Goal: Task Accomplishment & Management: Use online tool/utility

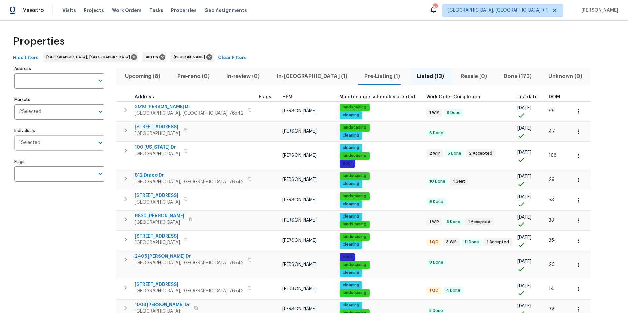
click at [53, 138] on input "Individuals" at bounding box center [67, 142] width 54 height 15
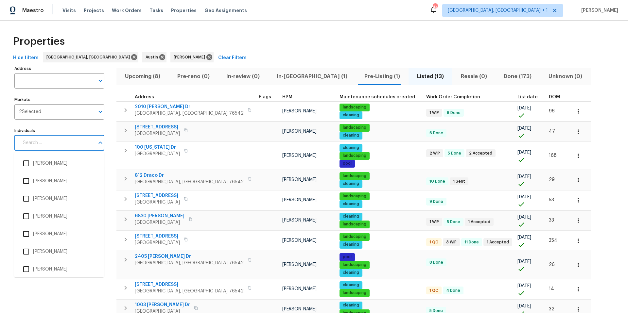
type input "t"
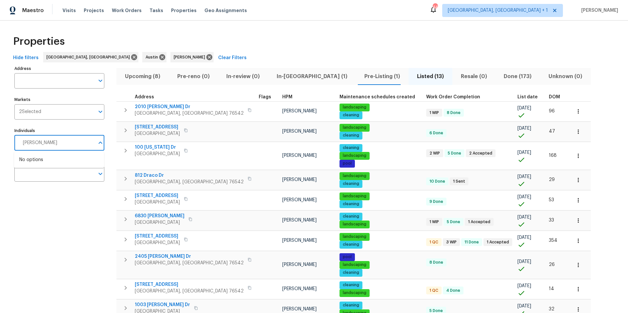
type input "martin chagolla"
click at [57, 164] on li "Martin Chagolla" at bounding box center [58, 164] width 79 height 14
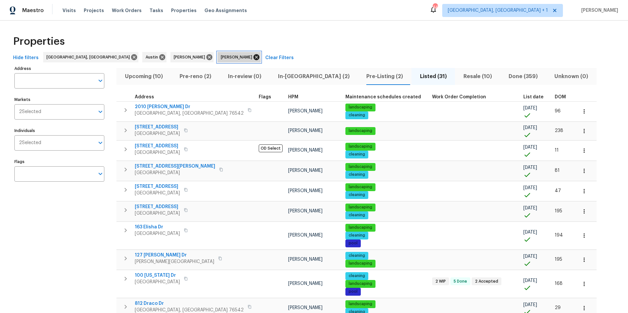
click at [253, 56] on icon at bounding box center [256, 57] width 6 height 6
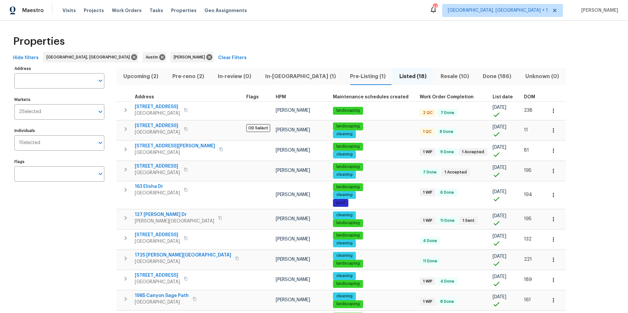
click at [437, 75] on span "Resale (10)" at bounding box center [454, 76] width 35 height 9
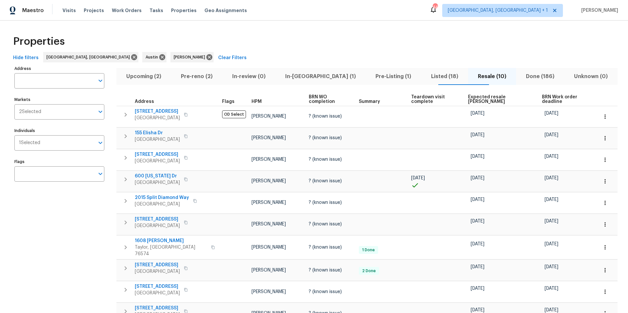
click at [470, 98] on span "Expected resale COE" at bounding box center [499, 99] width 63 height 9
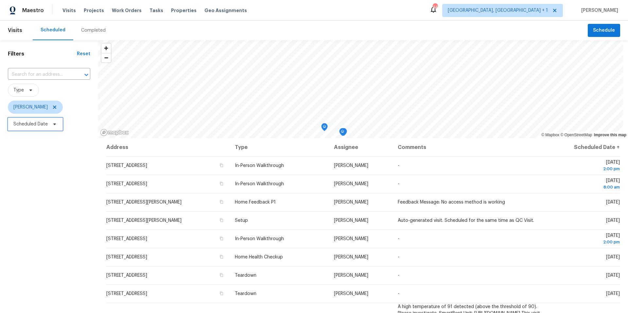
click at [37, 122] on span "Scheduled Date" at bounding box center [30, 124] width 34 height 7
select select "8"
select select "2025"
select select "9"
select select "2025"
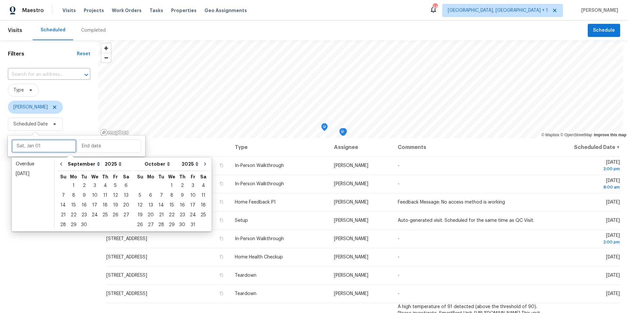
click at [48, 141] on input "text" at bounding box center [44, 146] width 64 height 13
click at [93, 204] on div "17" at bounding box center [94, 205] width 11 height 9
type input "Wed, Sep 17"
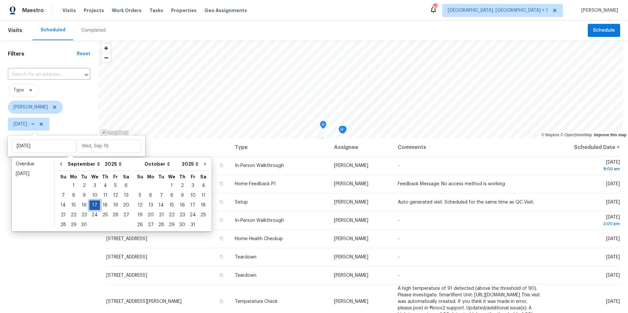
click at [93, 204] on div "17" at bounding box center [94, 205] width 11 height 9
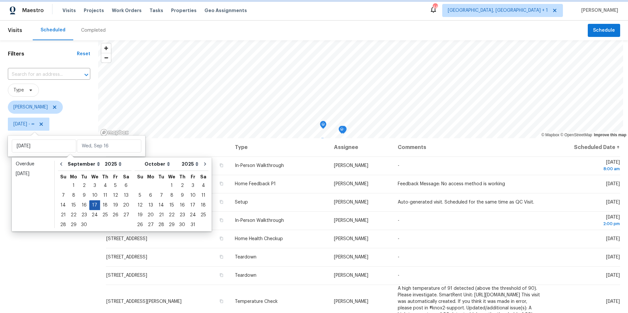
type input "Wed, Sep 17"
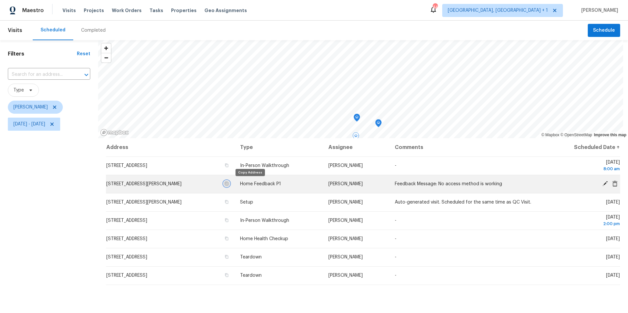
click at [229, 183] on icon "button" at bounding box center [227, 184] width 4 height 4
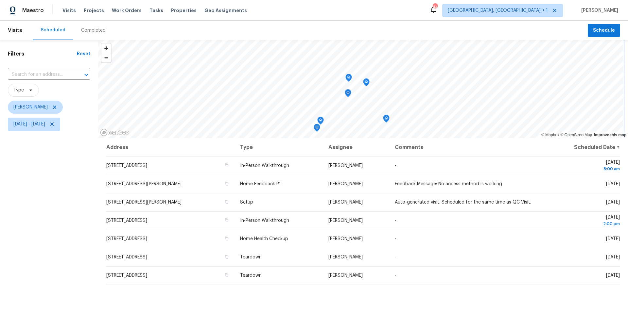
click at [350, 77] on icon "Map marker" at bounding box center [348, 77] width 3 height 2
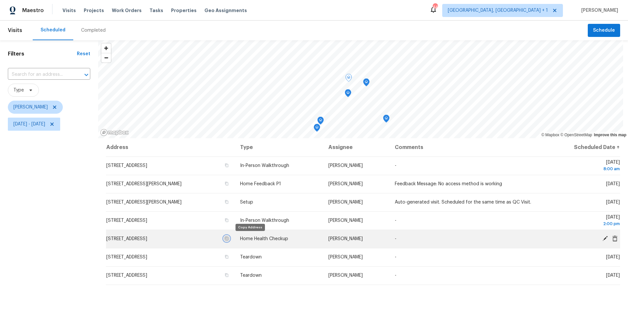
click at [228, 238] on icon "button" at bounding box center [226, 239] width 3 height 4
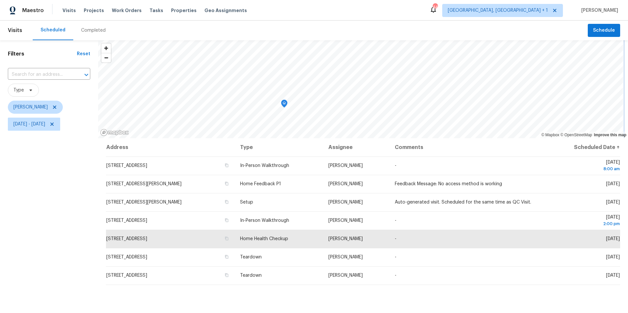
click at [285, 104] on icon "Map marker" at bounding box center [284, 104] width 2 height 2
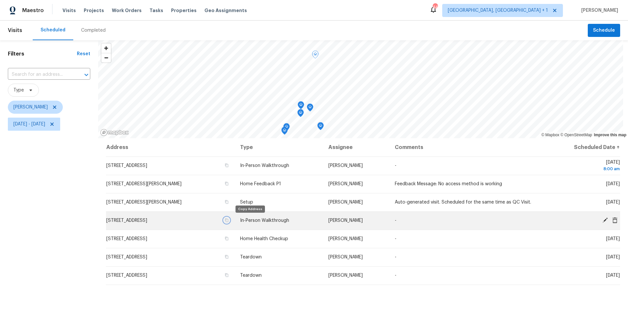
click at [229, 220] on icon "button" at bounding box center [227, 220] width 4 height 4
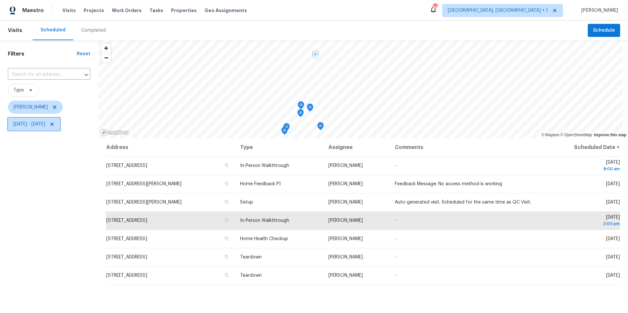
click at [45, 123] on span "Wed, Sep 17 - Wed, Sep 17" at bounding box center [29, 124] width 32 height 7
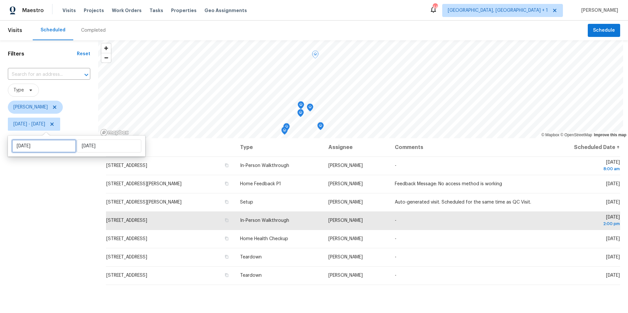
click at [59, 149] on input "Wed, Sep 17" at bounding box center [44, 146] width 64 height 13
select select "8"
select select "2025"
select select "9"
select select "2025"
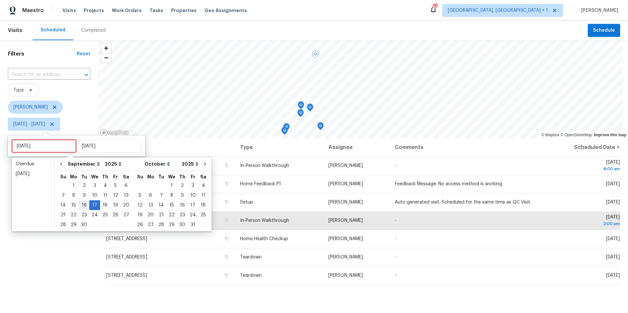
type input "Tue, Sep 16"
click at [103, 207] on div "18" at bounding box center [105, 205] width 10 height 9
type input "Thu, Sep 18"
type input "Wed, Sep 17"
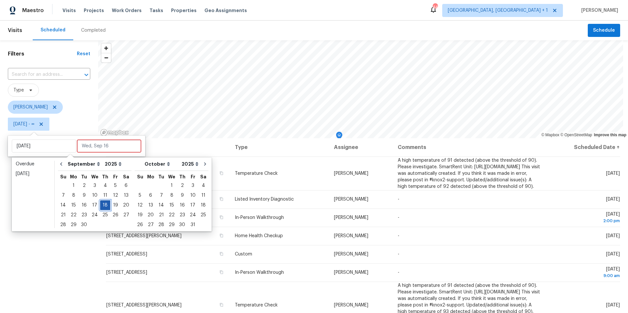
click at [103, 207] on div "18" at bounding box center [105, 205] width 10 height 9
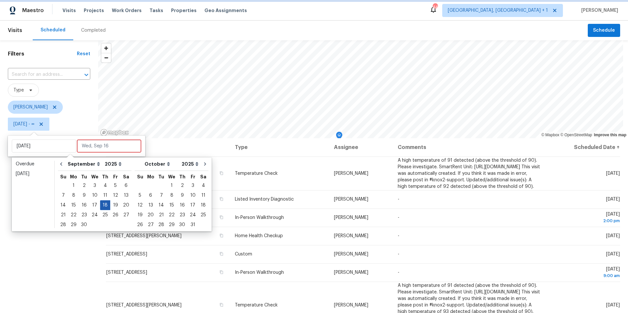
type input "Thu, Sep 18"
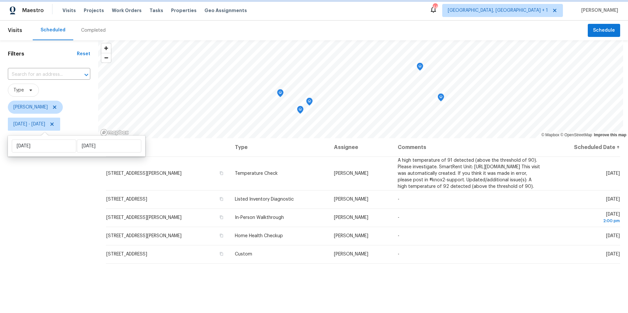
click at [45, 127] on span "Thu, Sep 18 - Thu, Sep 18" at bounding box center [29, 124] width 32 height 7
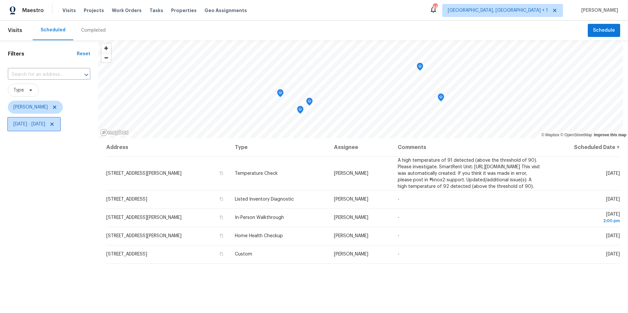
click at [45, 122] on span "Thu, Sep 18 - Thu, Sep 18" at bounding box center [29, 124] width 32 height 7
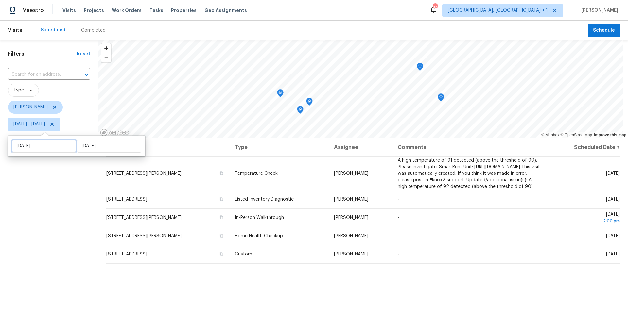
select select "8"
select select "2025"
select select "9"
select select "2025"
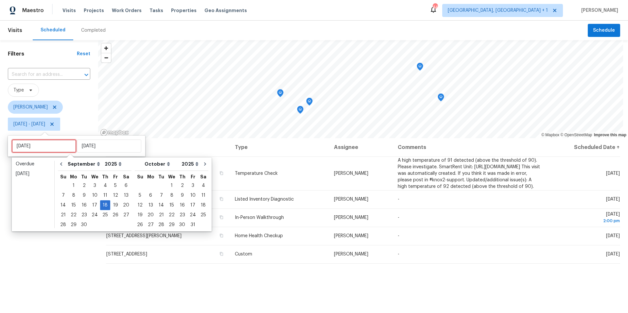
click at [63, 149] on input "Thu, Sep 18" at bounding box center [44, 146] width 64 height 13
type input "Wed, Sep 17"
click at [112, 204] on div "19" at bounding box center [115, 205] width 10 height 9
type input "Fri, Sep 19"
type input "Thu, Sep 18"
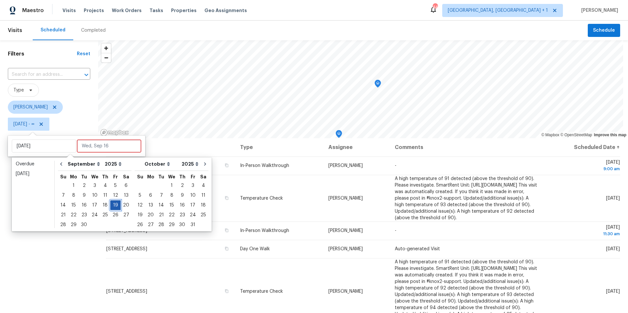
click at [112, 204] on div "19" at bounding box center [115, 205] width 10 height 9
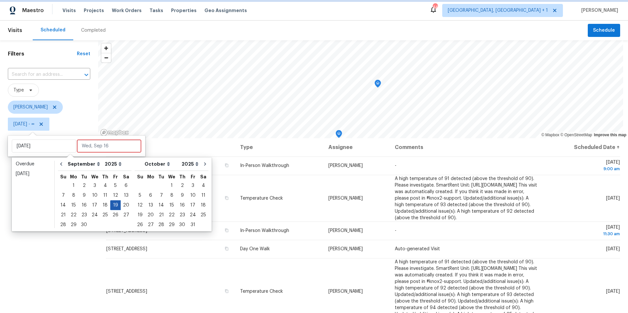
type input "Fri, Sep 19"
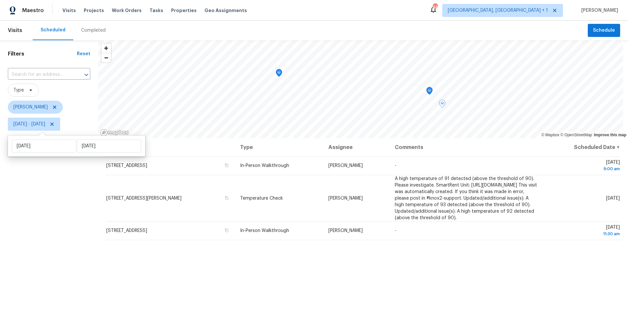
click at [50, 201] on div "Filters Reset ​ Type Nelson Figueroa Fri, Sep 19 - Fri, Sep 19" at bounding box center [49, 214] width 98 height 349
drag, startPoint x: 138, startPoint y: 203, endPoint x: 194, endPoint y: 214, distance: 57.6
click at [138, 201] on span "6830 Ambrose Cir, Temple, TX 76502" at bounding box center [143, 198] width 75 height 5
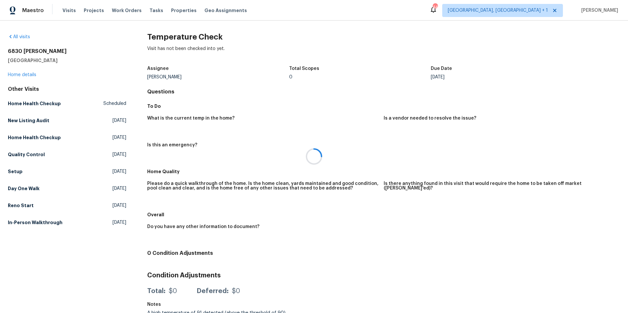
click at [29, 76] on div at bounding box center [314, 156] width 628 height 313
click at [23, 76] on div at bounding box center [314, 156] width 628 height 313
click at [32, 74] on div at bounding box center [314, 156] width 628 height 313
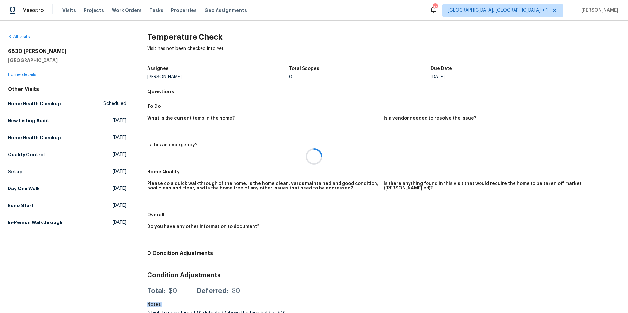
click at [32, 74] on div at bounding box center [314, 156] width 628 height 313
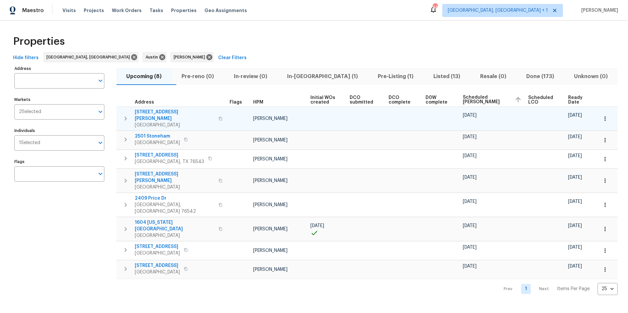
click at [159, 111] on span "[STREET_ADDRESS][PERSON_NAME]" at bounding box center [175, 115] width 80 height 13
drag, startPoint x: 157, startPoint y: 112, endPoint x: 216, endPoint y: 120, distance: 60.3
click at [216, 120] on tr "[STREET_ADDRESS][PERSON_NAME] [PERSON_NAME] [DATE] [DATE]" at bounding box center [366, 119] width 501 height 24
click at [159, 112] on span "[STREET_ADDRESS][PERSON_NAME]" at bounding box center [175, 115] width 80 height 13
click at [598, 116] on button "button" at bounding box center [605, 118] width 14 height 14
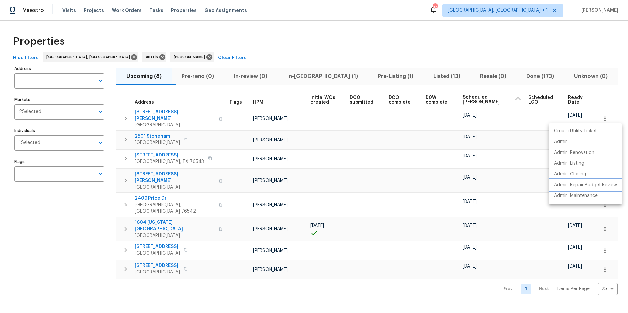
click at [586, 188] on p "Admin: Repair Budget Review" at bounding box center [585, 185] width 63 height 7
click at [339, 141] on div at bounding box center [314, 156] width 628 height 313
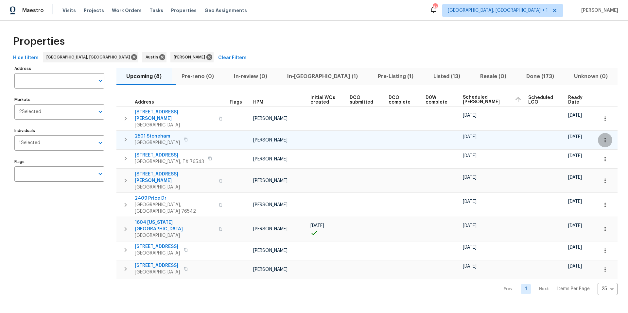
click at [598, 137] on button "button" at bounding box center [605, 140] width 14 height 14
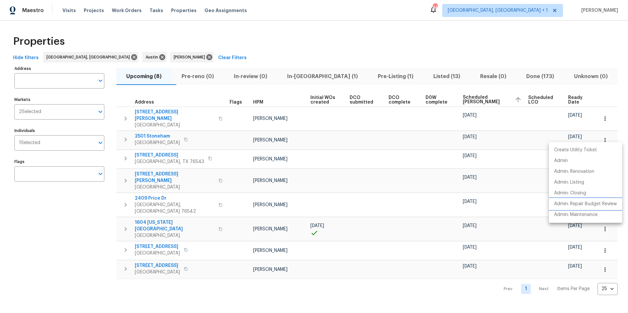
click at [573, 201] on p "Admin: Repair Budget Review" at bounding box center [585, 204] width 63 height 7
click at [316, 159] on div at bounding box center [314, 156] width 628 height 313
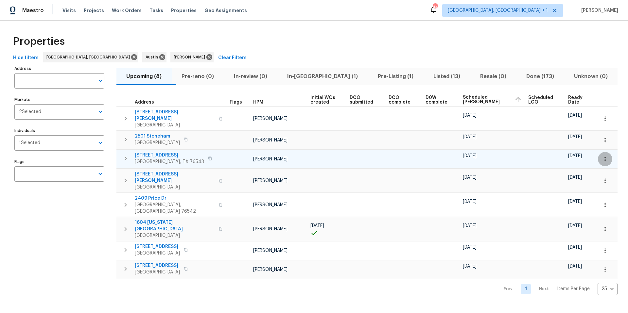
click at [604, 153] on button "button" at bounding box center [605, 159] width 14 height 14
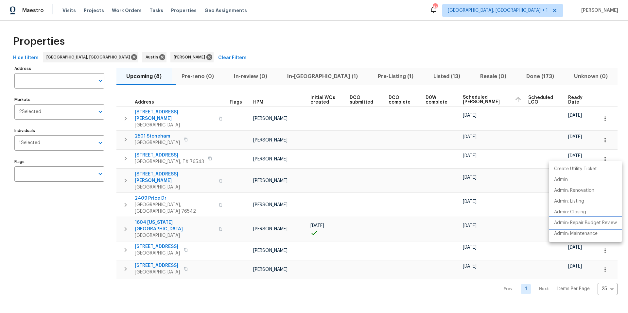
click at [579, 222] on p "Admin: Repair Budget Review" at bounding box center [585, 223] width 63 height 7
click at [403, 173] on div at bounding box center [314, 156] width 628 height 313
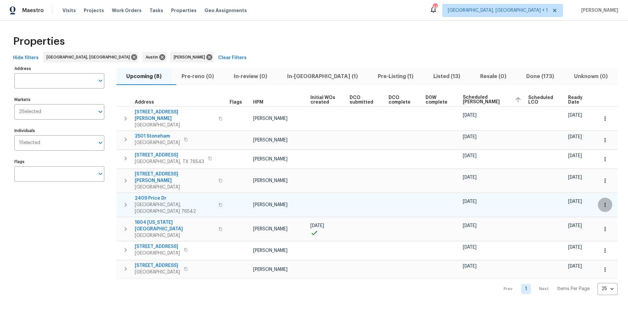
click at [604, 203] on icon "button" at bounding box center [604, 205] width 1 height 4
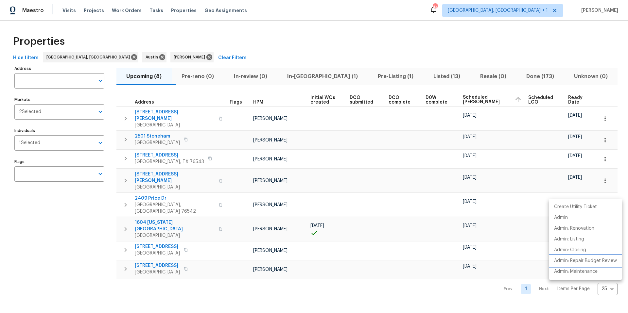
click at [589, 262] on p "Admin: Repair Budget Review" at bounding box center [585, 261] width 63 height 7
drag, startPoint x: 372, startPoint y: 256, endPoint x: 373, endPoint y: 263, distance: 7.3
click at [372, 257] on div at bounding box center [314, 156] width 628 height 313
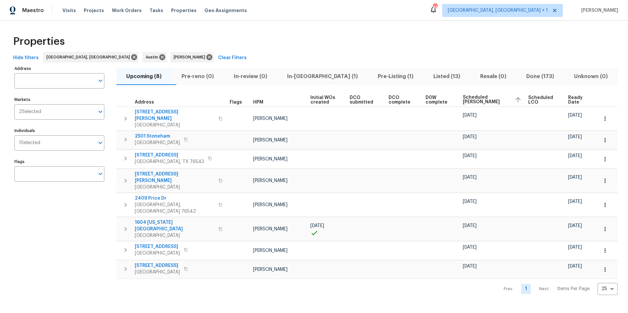
click at [374, 274] on div "Properties Hide filters Killeen, TX Austin Nelson Figueroa Clear Filters Addres…" at bounding box center [314, 163] width 628 height 285
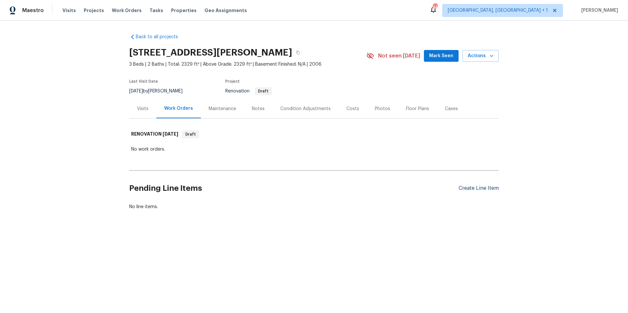
click at [474, 189] on div "Create Line Item" at bounding box center [478, 188] width 40 height 6
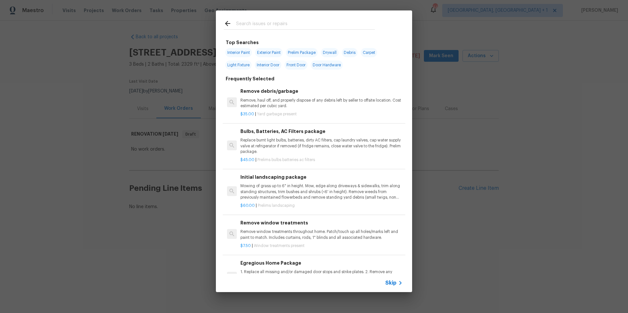
click at [252, 27] on input "text" at bounding box center [305, 25] width 139 height 10
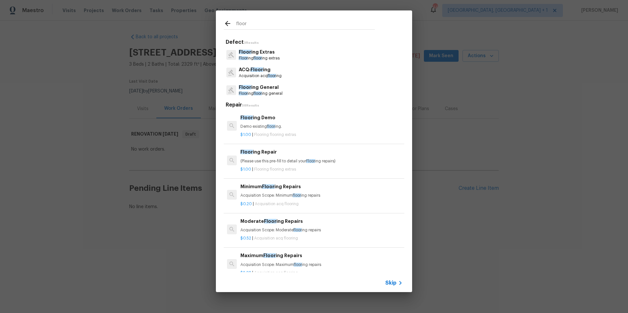
type input "floor"
click at [256, 50] on p "Floor ing Extras" at bounding box center [259, 52] width 41 height 7
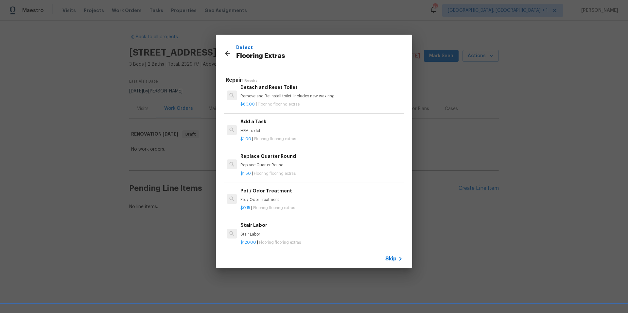
scroll to position [221, 0]
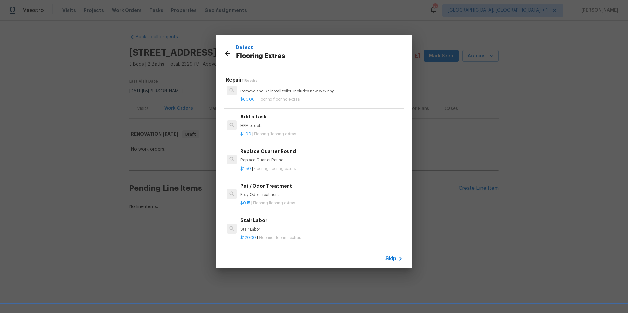
click at [262, 192] on p "Pet / Odor Treatment" at bounding box center [321, 195] width 162 height 6
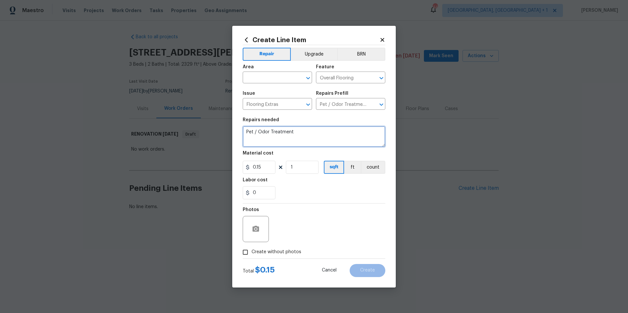
drag, startPoint x: 296, startPoint y: 133, endPoint x: 242, endPoint y: 129, distance: 54.1
click at [242, 129] on div "Create Line Item Repair Upgrade BRN Area ​ Feature Overall Flooring ​ Issue Flo…" at bounding box center [313, 157] width 163 height 262
click at [343, 105] on input "Pet / Odor Treatment $0.15" at bounding box center [341, 105] width 51 height 10
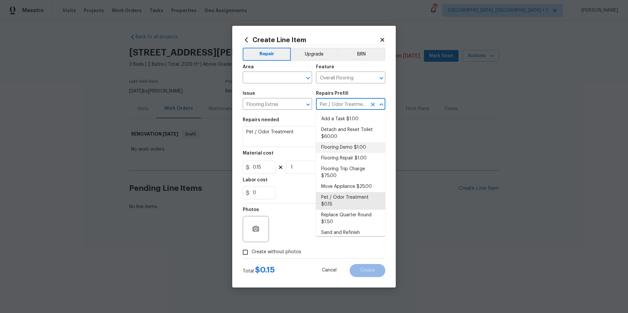
click at [350, 145] on li "Flooring Demo $1.00" at bounding box center [350, 147] width 69 height 11
type input "Flooring Demo $1.00"
type textarea "Demo existing flooring."
type input "1"
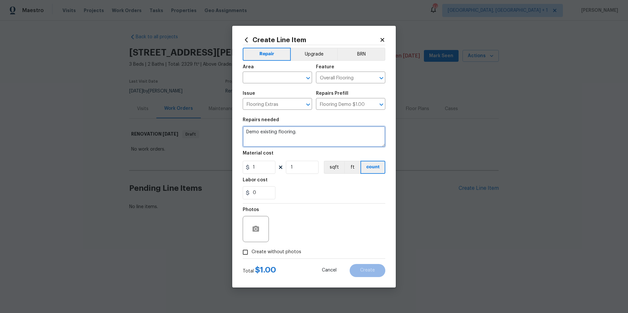
drag, startPoint x: 301, startPoint y: 132, endPoint x: 230, endPoint y: 126, distance: 71.2
click at [230, 126] on div "Create Line Item Repair Upgrade BRN Area ​ Feature Overall Flooring ​ Issue Flo…" at bounding box center [314, 156] width 628 height 313
click at [383, 38] on icon at bounding box center [382, 40] width 4 height 4
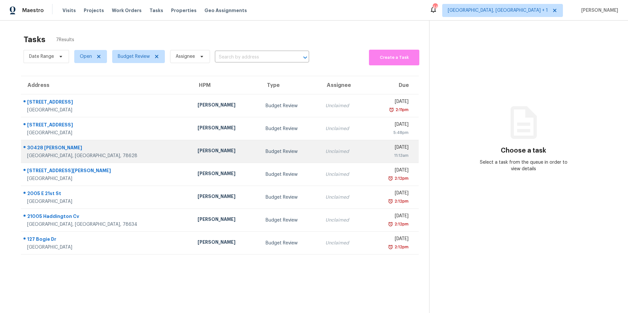
click at [265, 149] on div "Budget Review" at bounding box center [289, 151] width 49 height 7
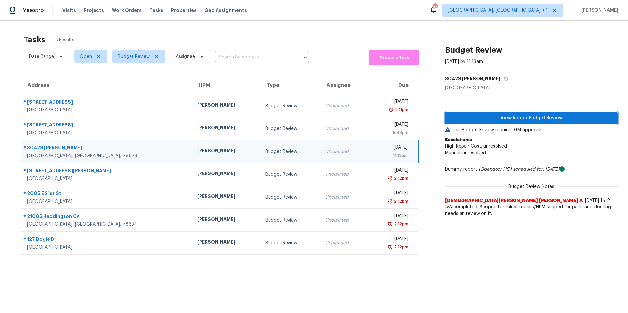
click at [517, 119] on span "View Repair Budget Review" at bounding box center [531, 118] width 162 height 8
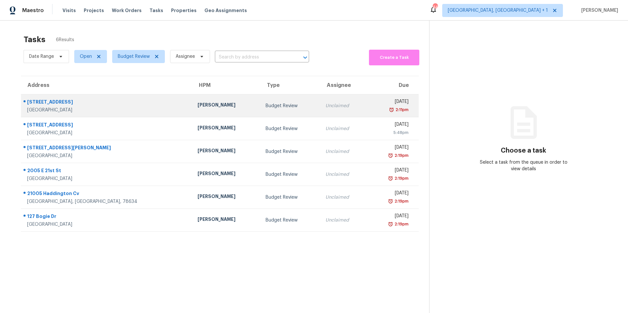
click at [84, 109] on div "Cedar Creek, TX, 78612" at bounding box center [107, 110] width 160 height 7
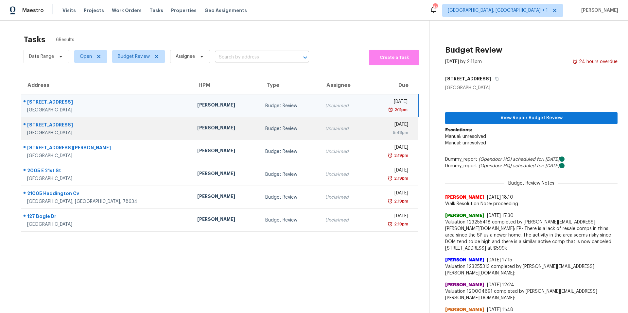
click at [107, 125] on div "6203 Breeze Way" at bounding box center [107, 126] width 160 height 8
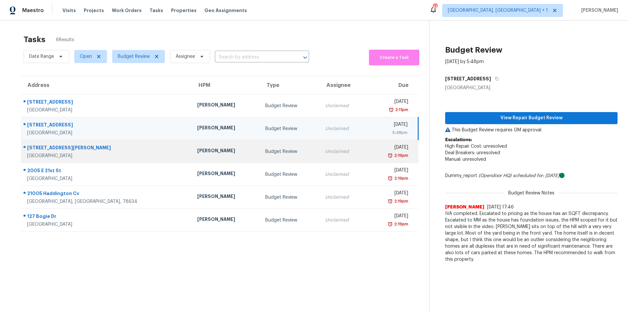
click at [102, 148] on div "11535 Sandy Loam Trl" at bounding box center [107, 149] width 160 height 8
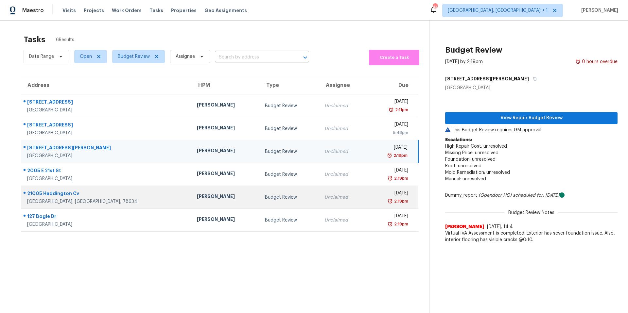
click at [107, 201] on div "Hutto, TX, 78634" at bounding box center [106, 201] width 159 height 7
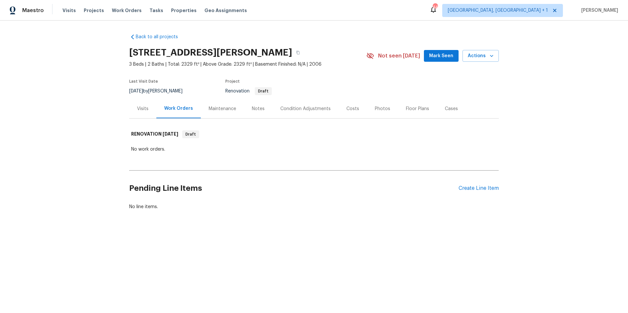
click at [316, 108] on div "Condition Adjustments" at bounding box center [305, 109] width 50 height 7
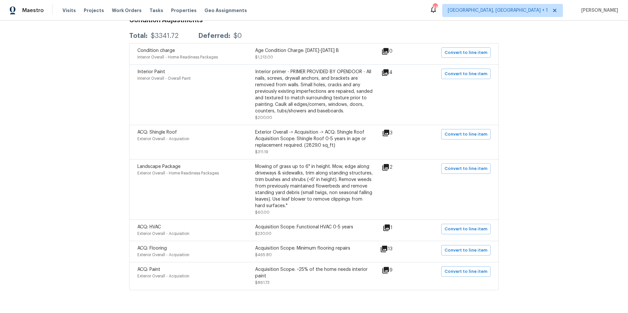
scroll to position [144, 0]
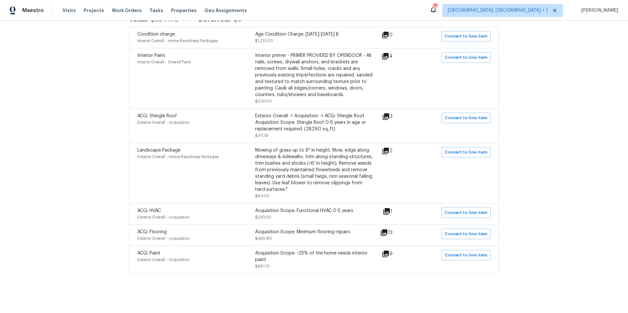
click at [386, 250] on icon at bounding box center [386, 254] width 8 height 8
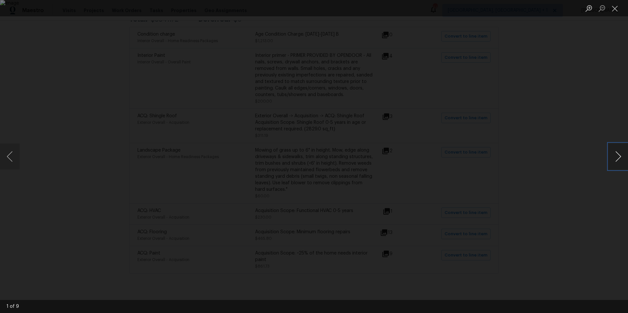
click at [502, 160] on button "Next image" at bounding box center [618, 157] width 20 height 26
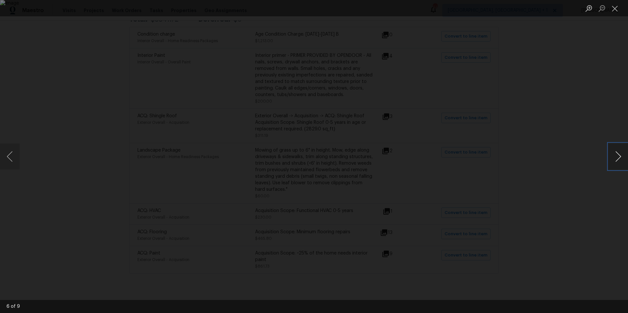
click at [502, 160] on button "Next image" at bounding box center [618, 157] width 20 height 26
